Goal: Task Accomplishment & Management: Complete application form

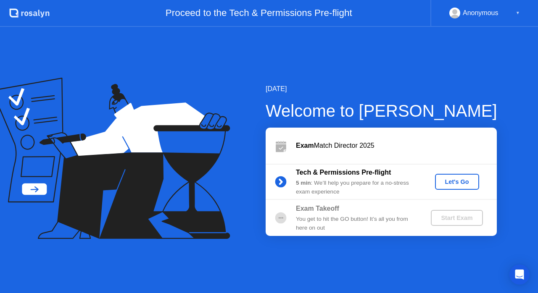
click at [457, 185] on div "Let's Go" at bounding box center [456, 181] width 37 height 7
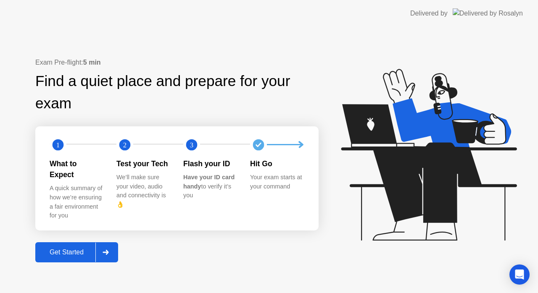
click at [71, 249] on div "Get Started" at bounding box center [67, 253] width 58 height 8
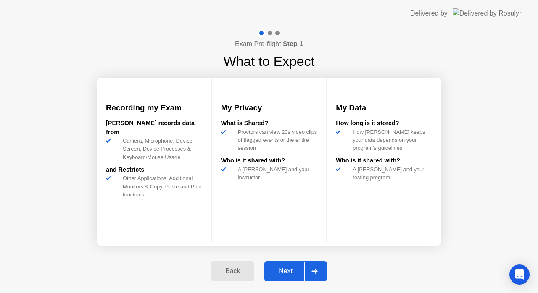
click at [291, 275] on div "Next" at bounding box center [285, 272] width 37 height 8
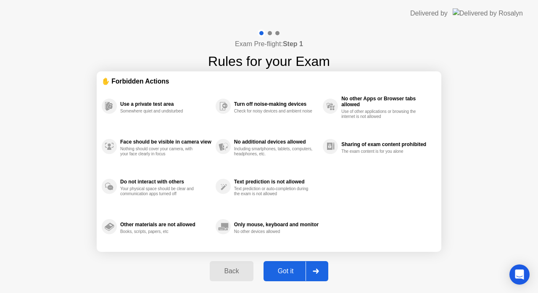
click at [291, 275] on div "Got it" at bounding box center [285, 272] width 39 height 8
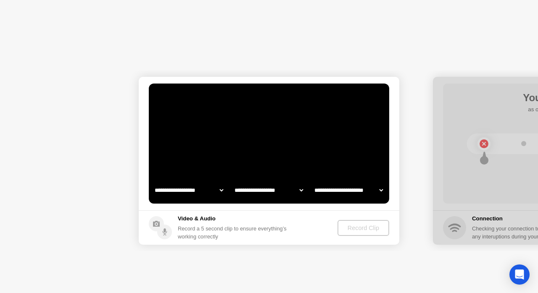
select select "**********"
select select "*******"
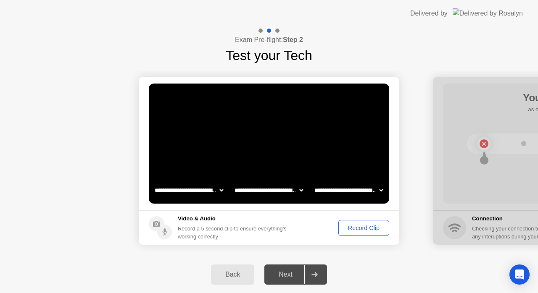
click at [370, 234] on button "Record Clip" at bounding box center [363, 228] width 51 height 16
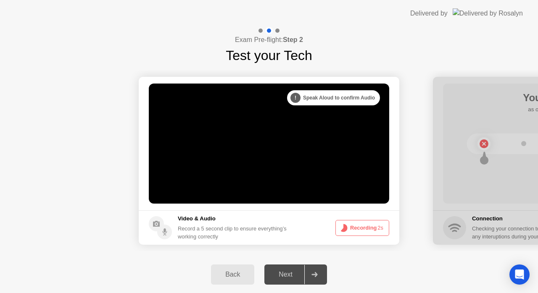
click at [307, 270] on div at bounding box center [314, 274] width 20 height 19
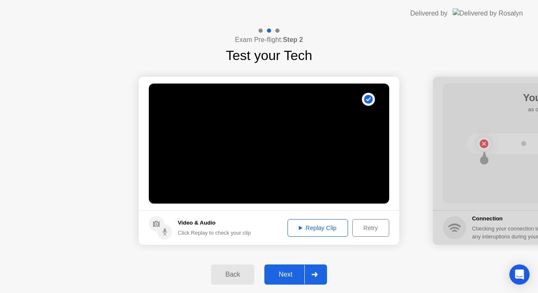
click at [302, 276] on div "Next" at bounding box center [285, 275] width 37 height 8
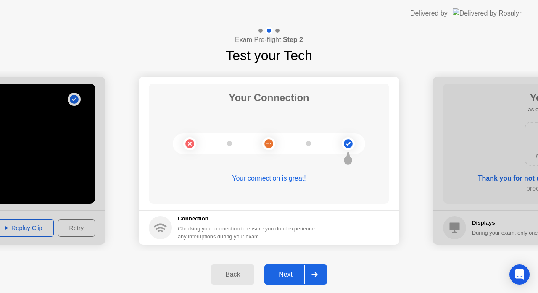
click at [302, 276] on div "Next" at bounding box center [285, 275] width 37 height 8
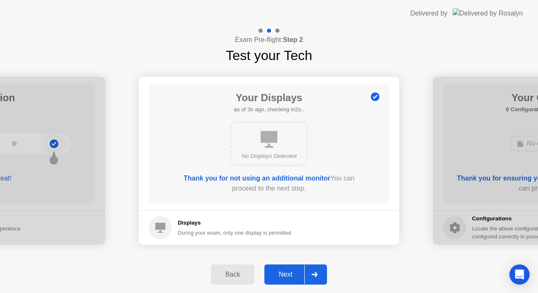
click at [302, 276] on div "Next" at bounding box center [285, 275] width 37 height 8
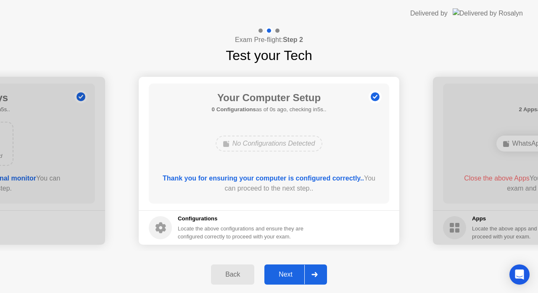
click at [302, 276] on div "Next" at bounding box center [285, 275] width 37 height 8
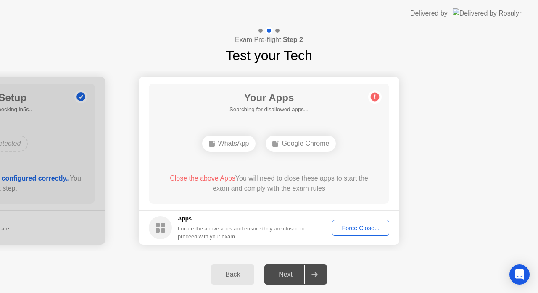
click at [302, 276] on div "Next" at bounding box center [285, 275] width 37 height 8
click at [360, 221] on button "Force Close..." at bounding box center [360, 228] width 57 height 16
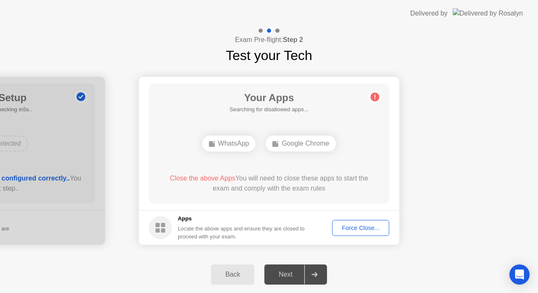
click at [289, 272] on div "Next" at bounding box center [285, 275] width 37 height 8
click at [346, 228] on div "Force Close..." at bounding box center [360, 228] width 51 height 7
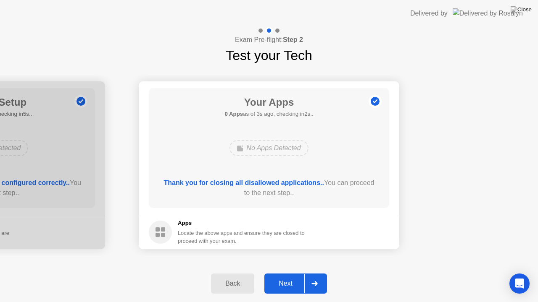
click at [285, 287] on div "Next" at bounding box center [285, 284] width 37 height 8
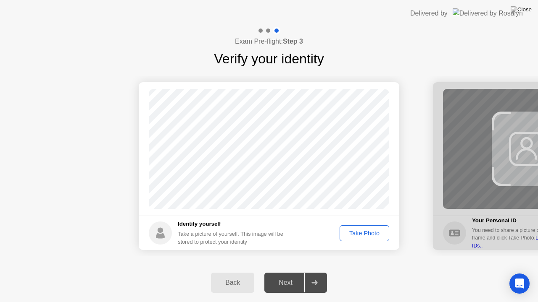
click at [285, 287] on div "Next" at bounding box center [285, 283] width 37 height 8
click at [367, 231] on div "Take Photo" at bounding box center [364, 233] width 44 height 7
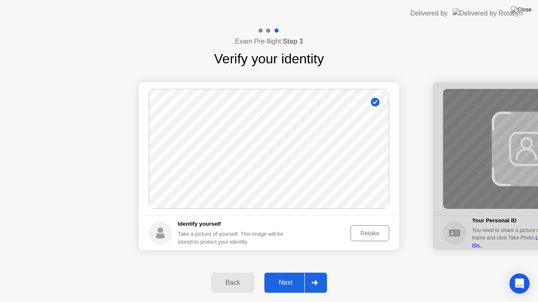
click at [306, 291] on div at bounding box center [314, 282] width 20 height 19
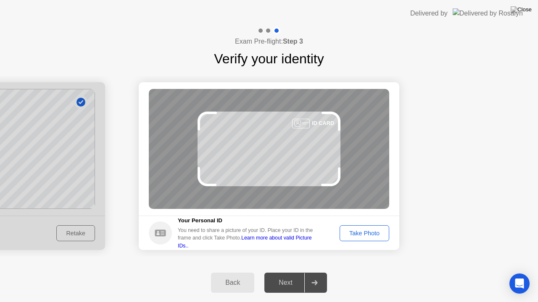
click at [368, 238] on button "Take Photo" at bounding box center [364, 234] width 50 height 16
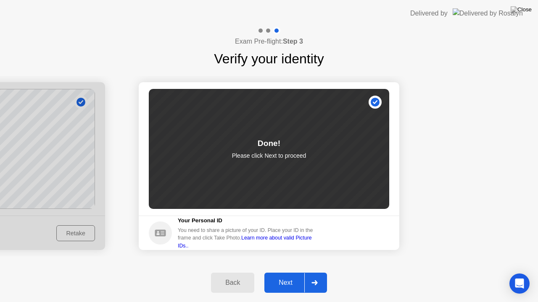
click at [296, 280] on div "Next" at bounding box center [285, 283] width 37 height 8
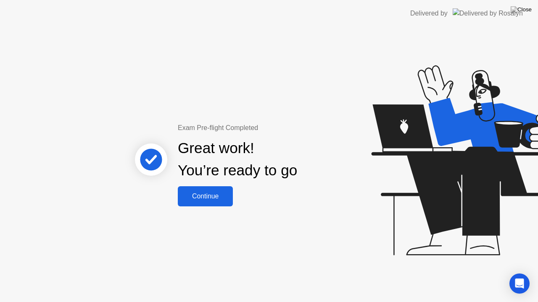
click at [210, 204] on button "Continue" at bounding box center [205, 196] width 55 height 20
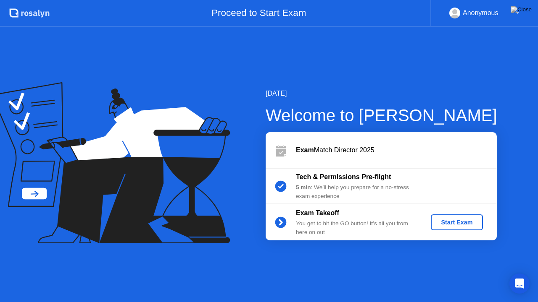
click at [463, 223] on div "Start Exam" at bounding box center [456, 222] width 45 height 7
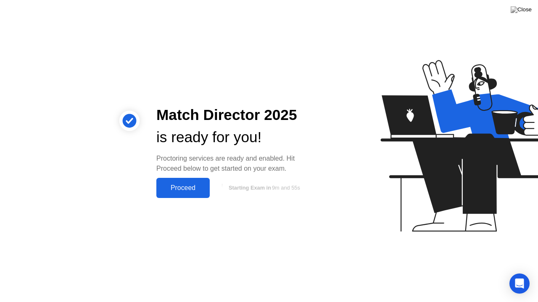
click at [199, 187] on div "Proceed" at bounding box center [183, 188] width 48 height 8
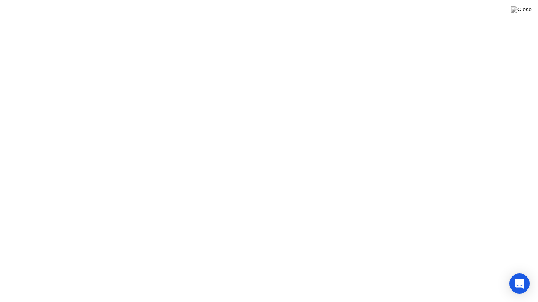
click div "Got it!"
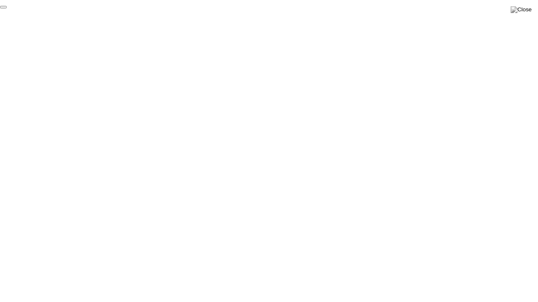
click at [7, 8] on button "End Proctoring Session" at bounding box center [3, 7] width 7 height 3
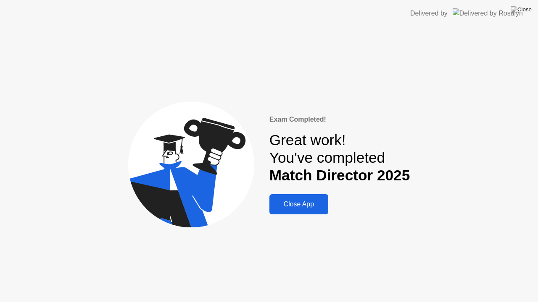
click at [309, 201] on div "Close App" at bounding box center [299, 205] width 54 height 8
